Goal: Information Seeking & Learning: Learn about a topic

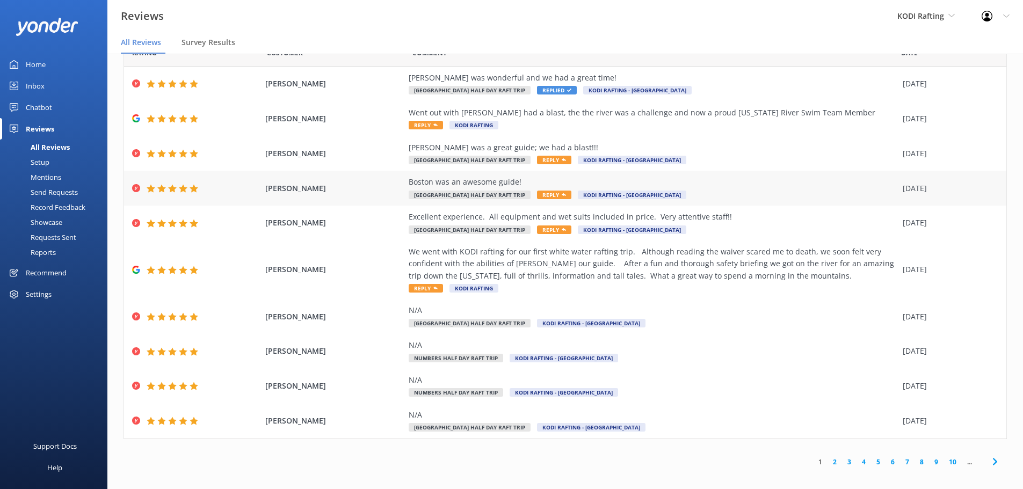
scroll to position [38, 0]
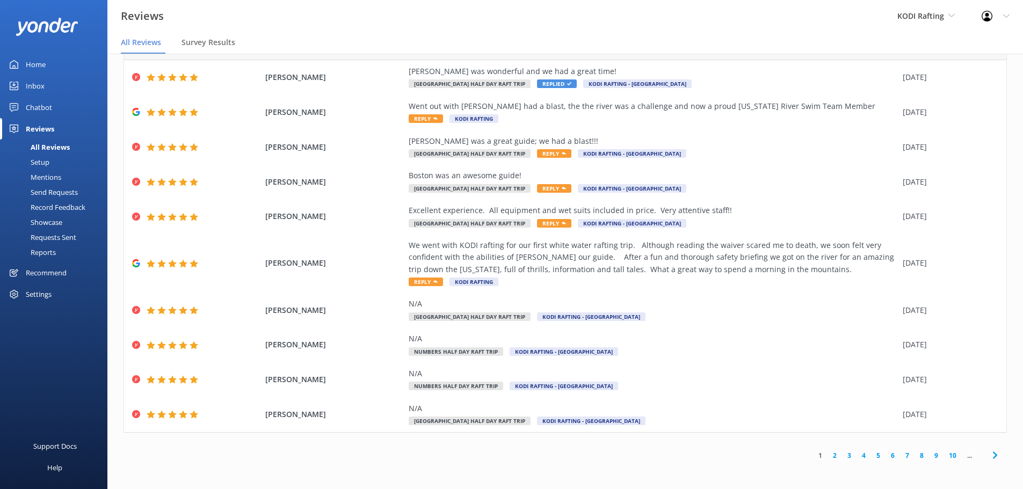
click at [828, 456] on link "2" at bounding box center [835, 456] width 15 height 10
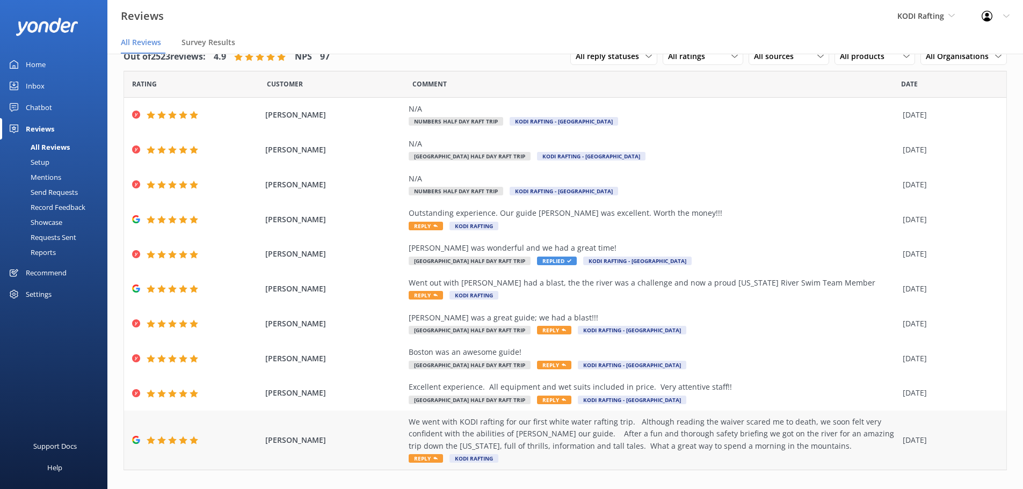
scroll to position [38, 0]
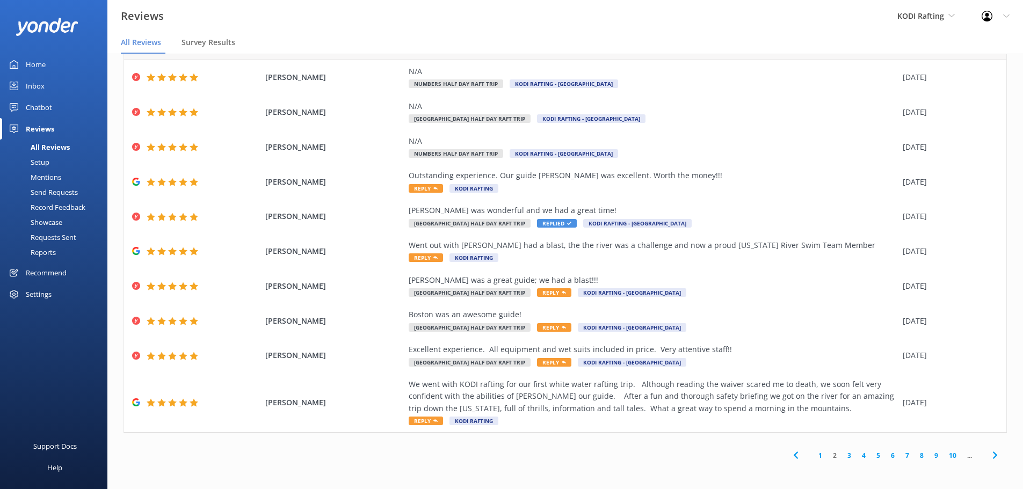
click at [842, 456] on link "3" at bounding box center [849, 456] width 15 height 10
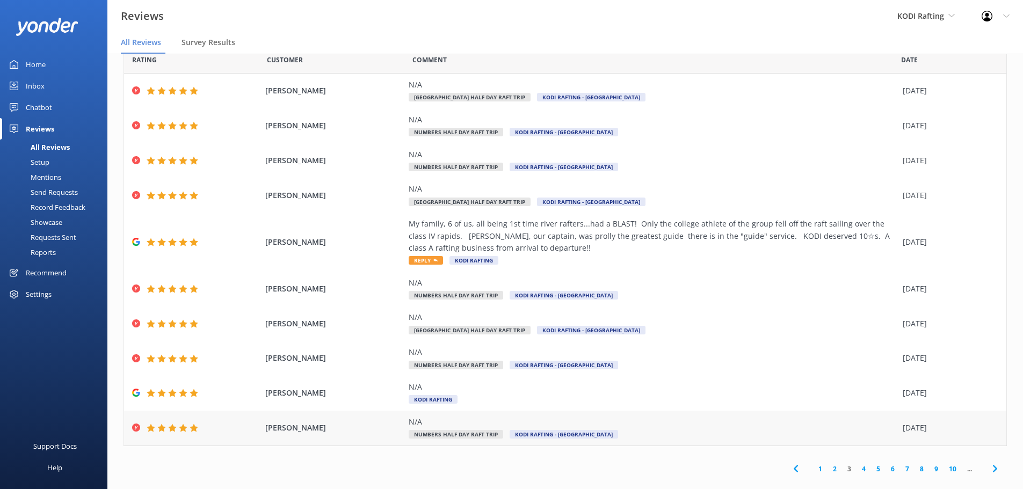
scroll to position [38, 0]
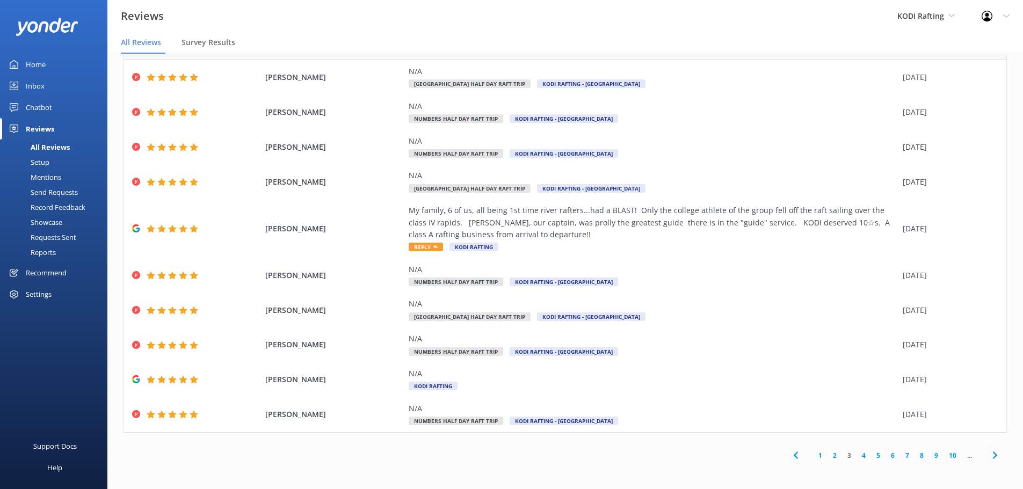
click at [813, 454] on link "1" at bounding box center [820, 456] width 15 height 10
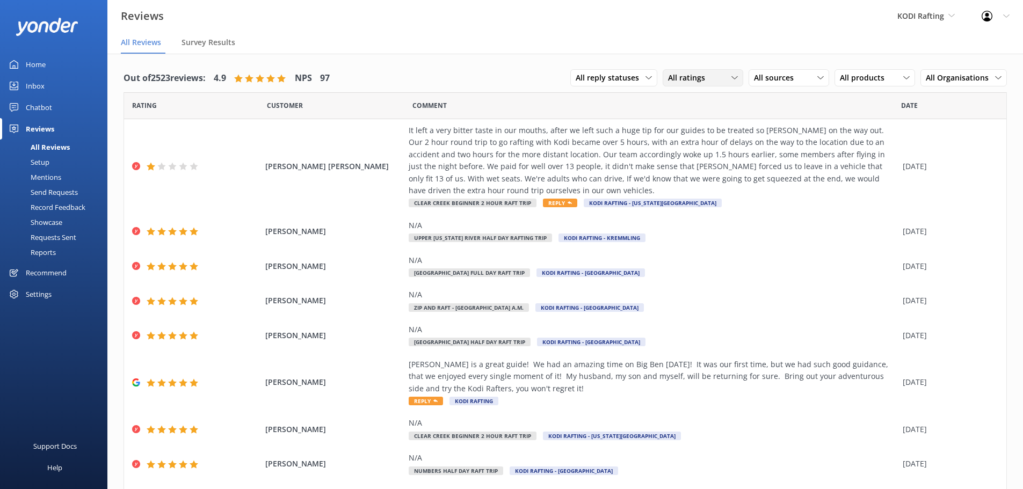
click at [686, 75] on span "All ratings" at bounding box center [690, 78] width 44 height 12
click at [705, 165] on div "Detractors" at bounding box center [702, 165] width 49 height 11
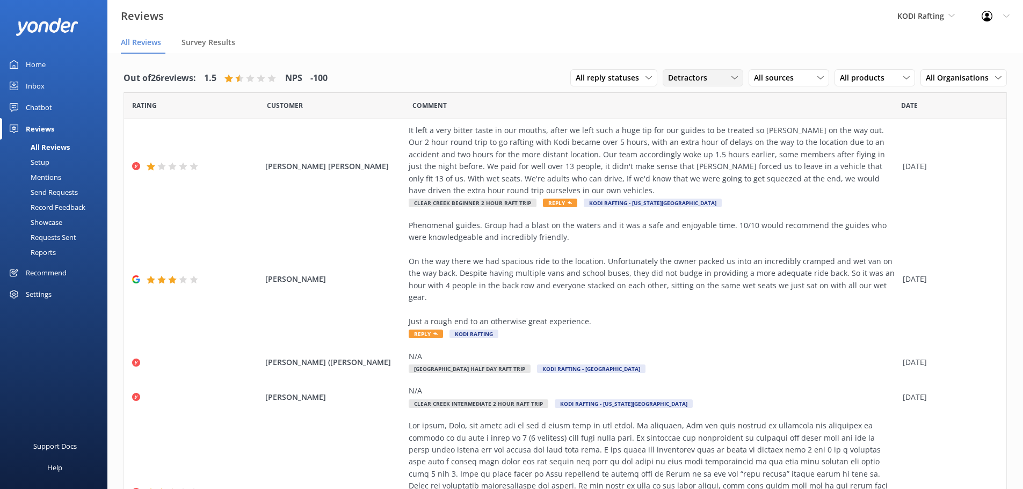
click at [677, 77] on span "Detractors" at bounding box center [691, 78] width 46 height 12
click at [695, 122] on div "Promoters" at bounding box center [702, 122] width 48 height 11
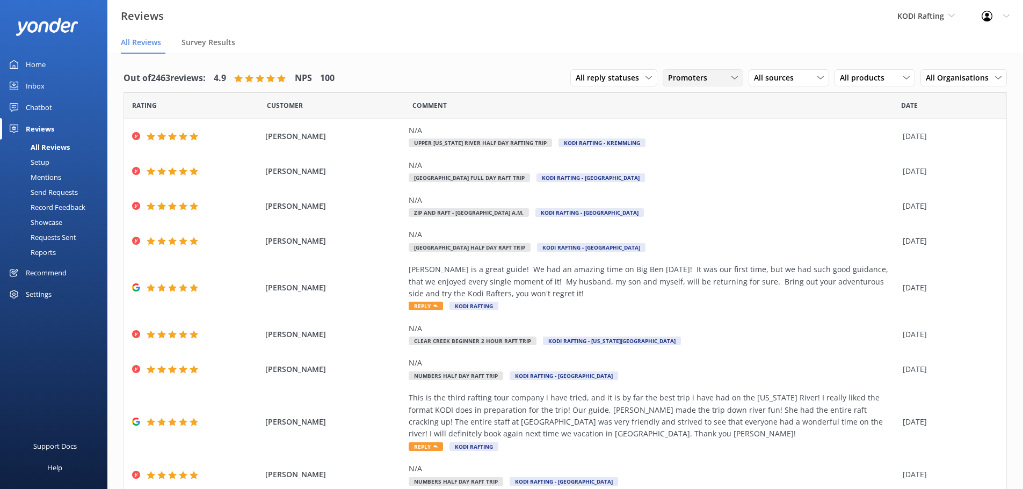
click at [692, 79] on span "Promoters" at bounding box center [691, 78] width 46 height 12
click at [700, 161] on div "Detractors" at bounding box center [702, 165] width 49 height 11
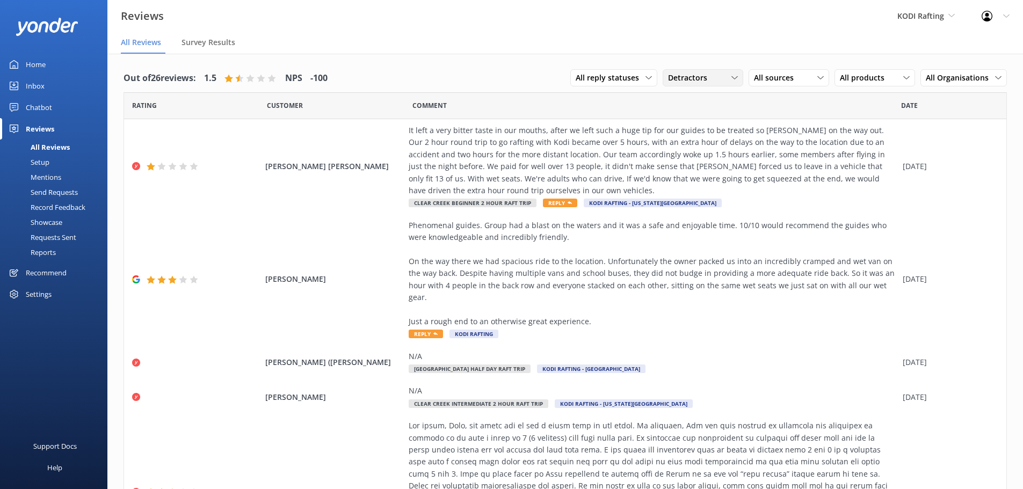
click at [722, 80] on div "Detractors" at bounding box center [702, 78] width 75 height 12
click at [721, 118] on link "Promoters" at bounding box center [711, 121] width 96 height 21
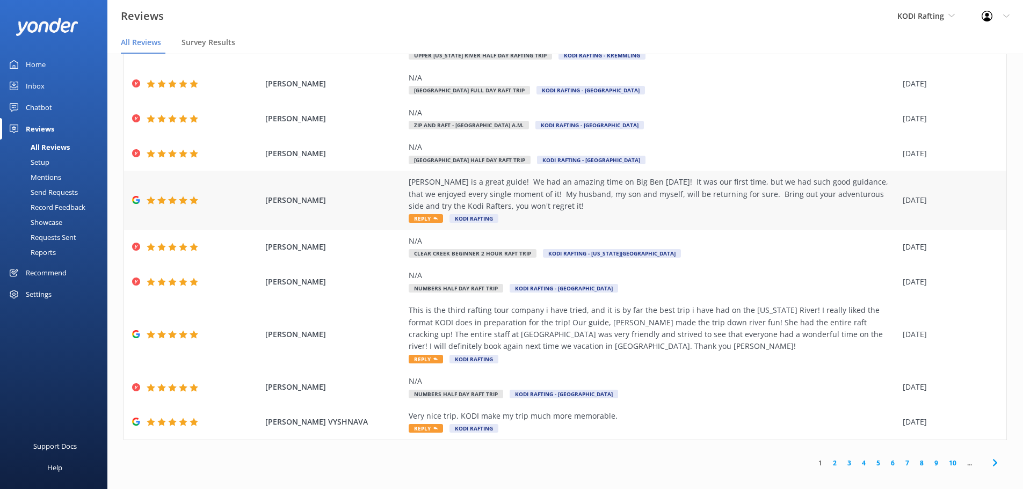
scroll to position [21, 0]
